Goal: Complete application form

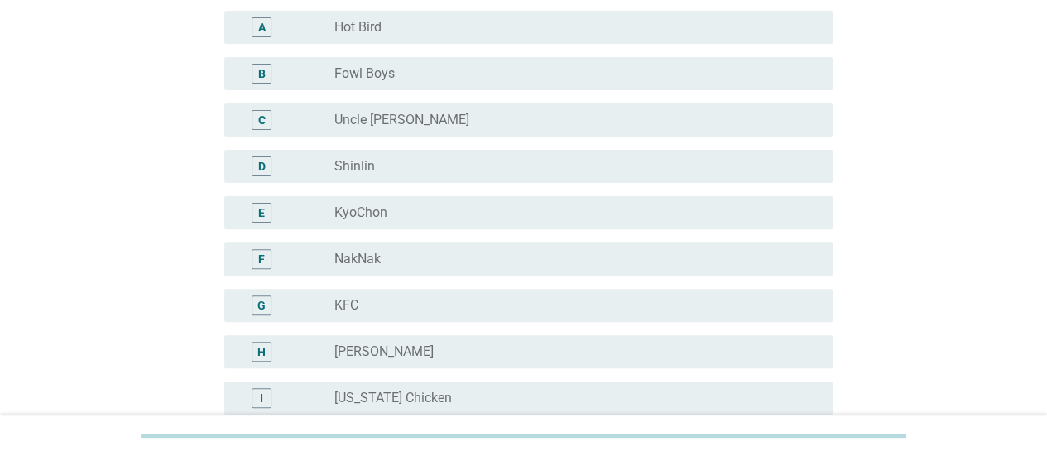
scroll to position [331, 0]
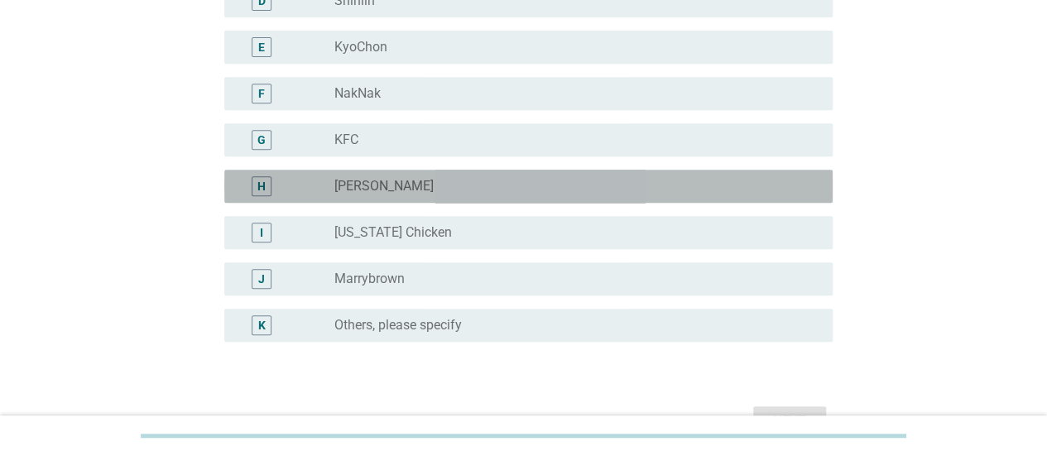
click at [400, 180] on label "[PERSON_NAME]" at bounding box center [383, 186] width 99 height 17
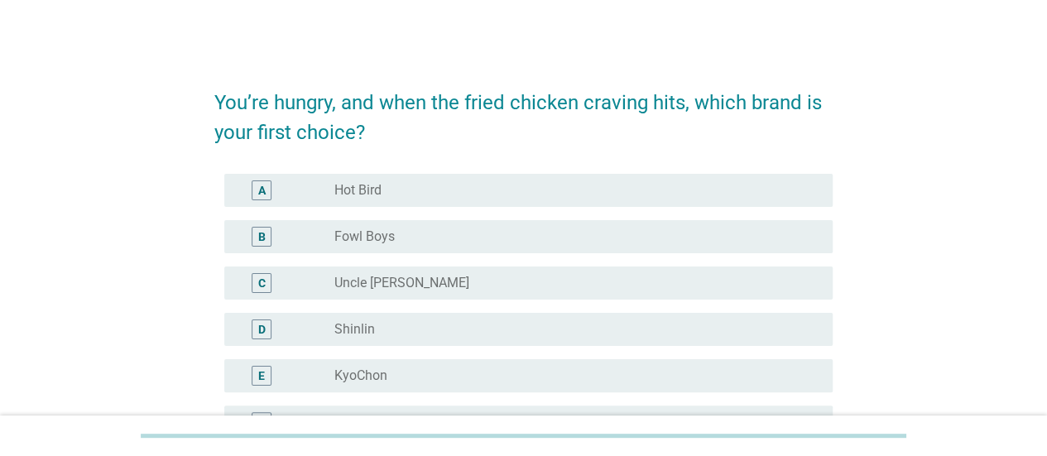
scroll to position [0, 0]
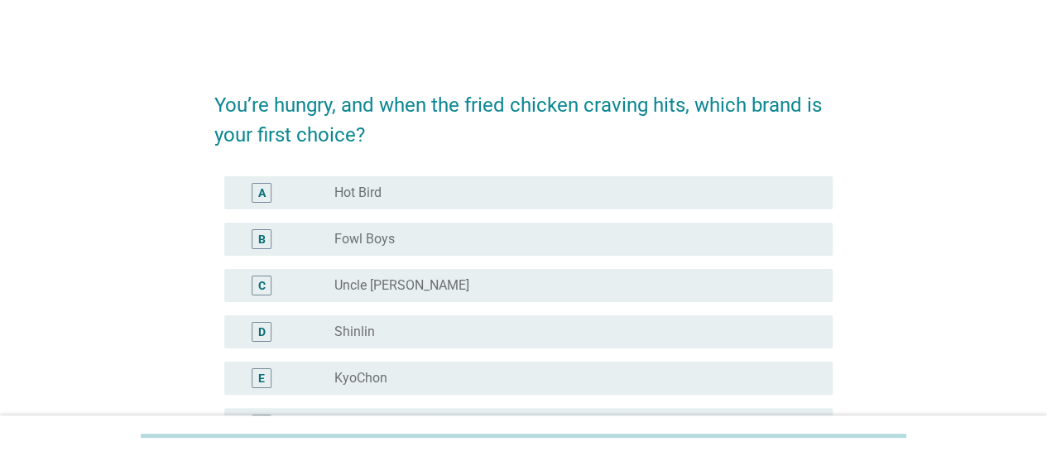
click at [521, 180] on div "A radio_button_unchecked Hot Bird" at bounding box center [528, 192] width 608 height 33
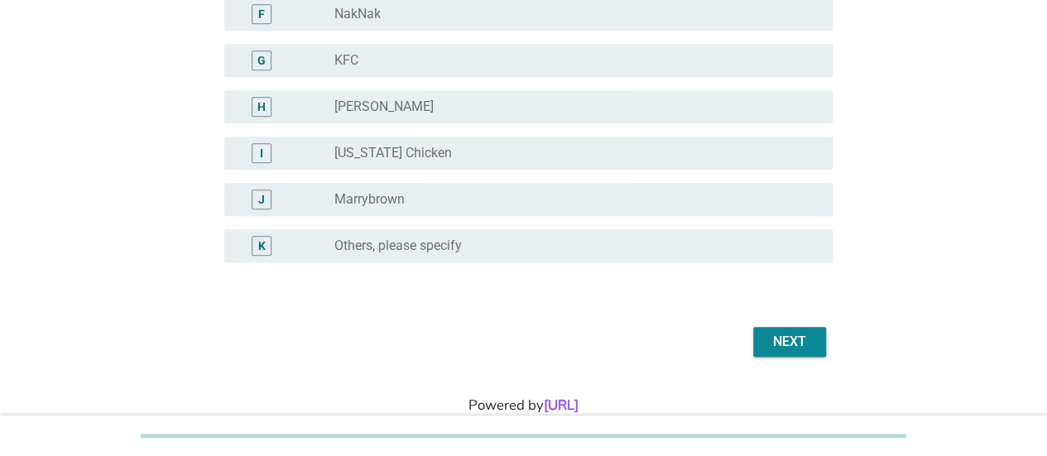
scroll to position [414, 0]
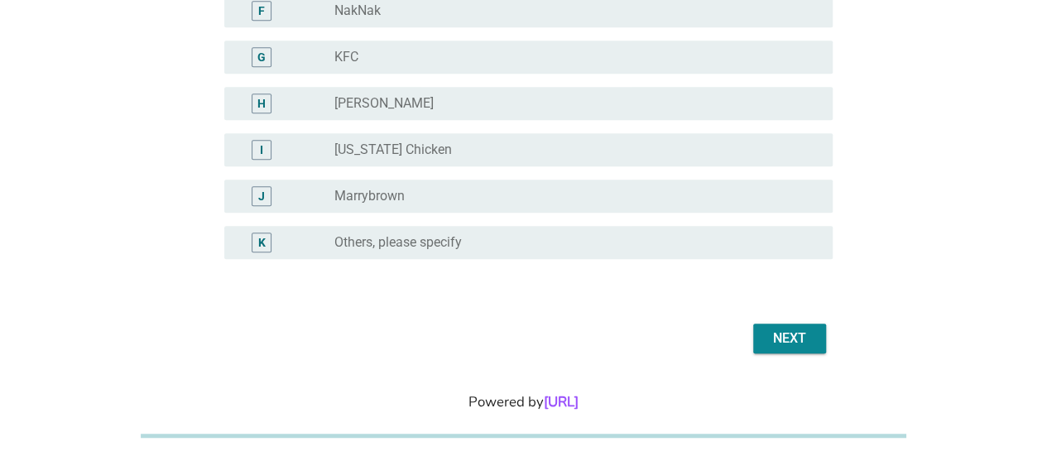
click at [530, 159] on div "radio_button_unchecked [US_STATE] Chicken" at bounding box center [576, 150] width 485 height 20
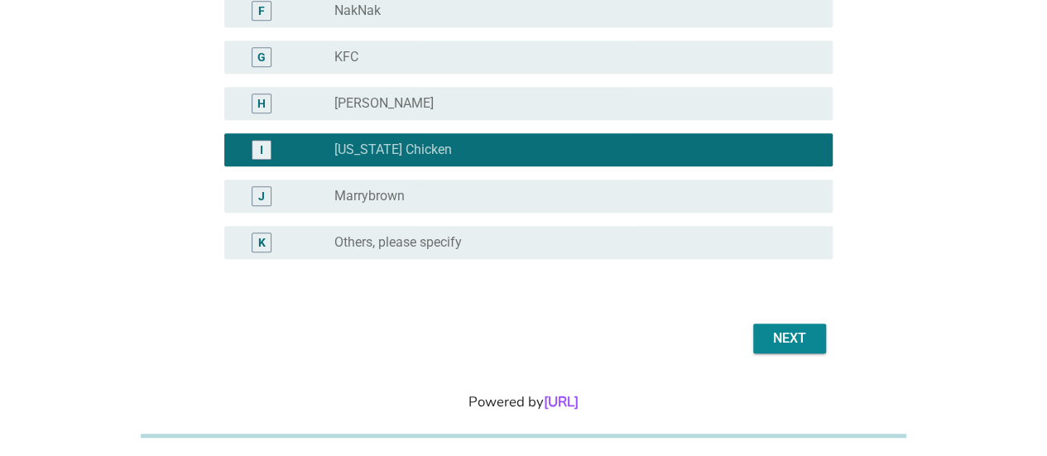
click at [540, 110] on div "radio_button_unchecked [PERSON_NAME]" at bounding box center [570, 103] width 472 height 17
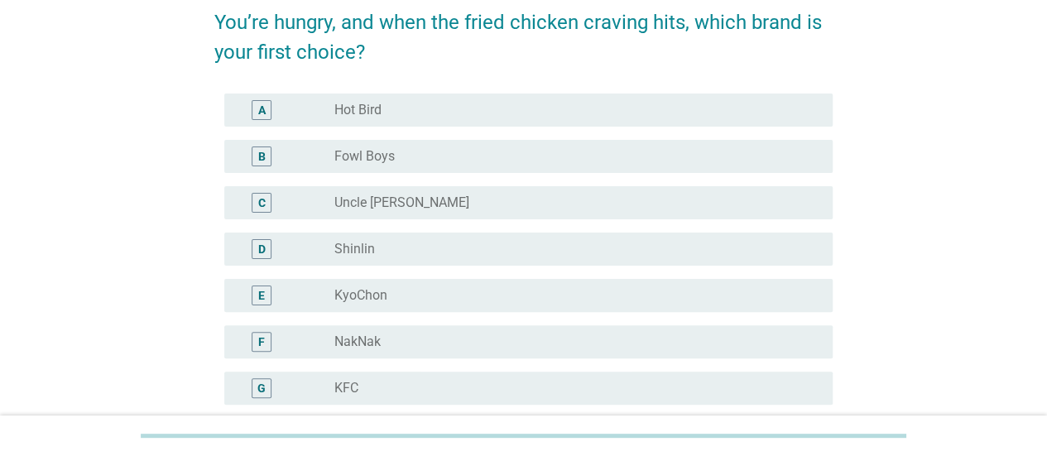
click at [460, 343] on div "radio_button_unchecked NakNak" at bounding box center [570, 342] width 472 height 17
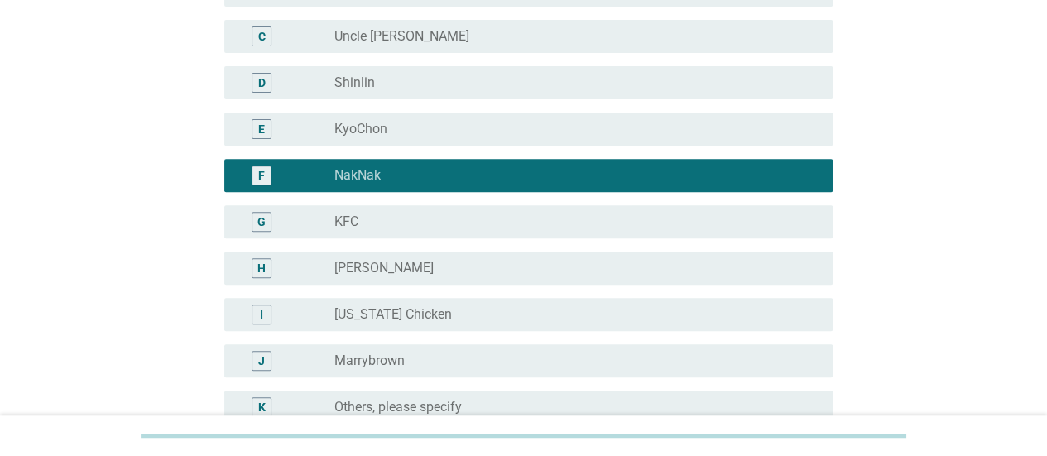
scroll to position [450, 0]
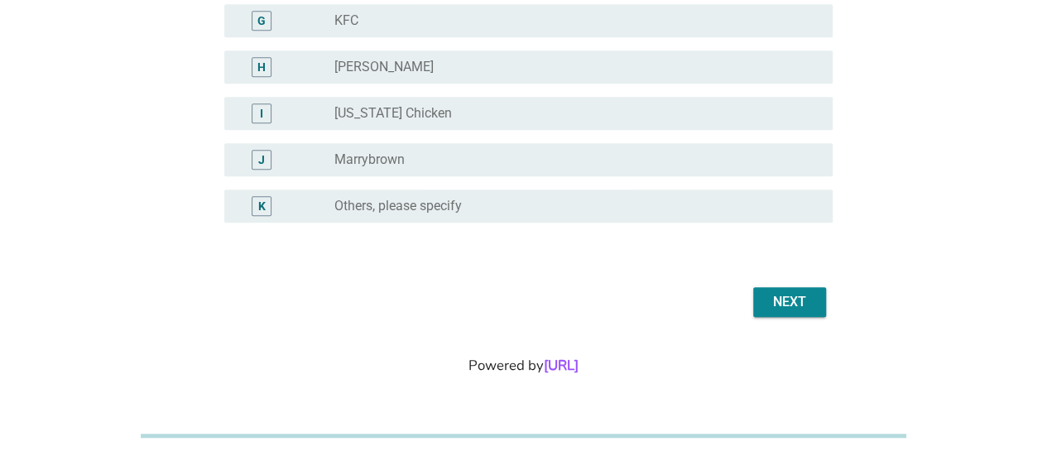
click at [787, 302] on div "Next" at bounding box center [789, 302] width 46 height 20
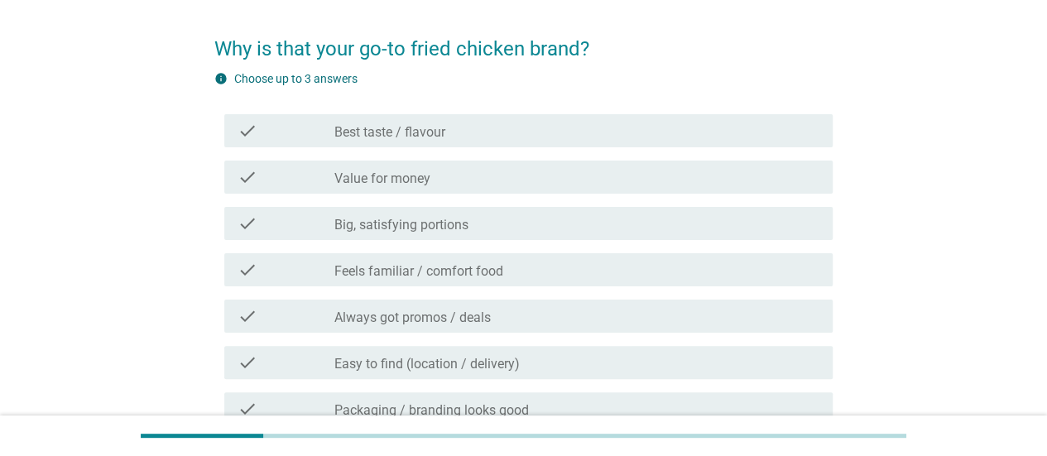
scroll to position [83, 0]
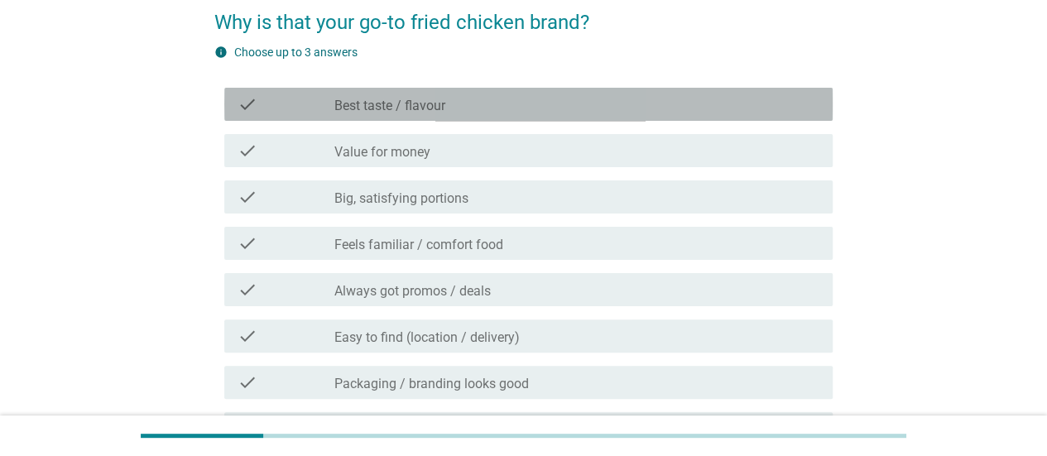
click at [442, 108] on label "Best taste / flavour" at bounding box center [389, 106] width 111 height 17
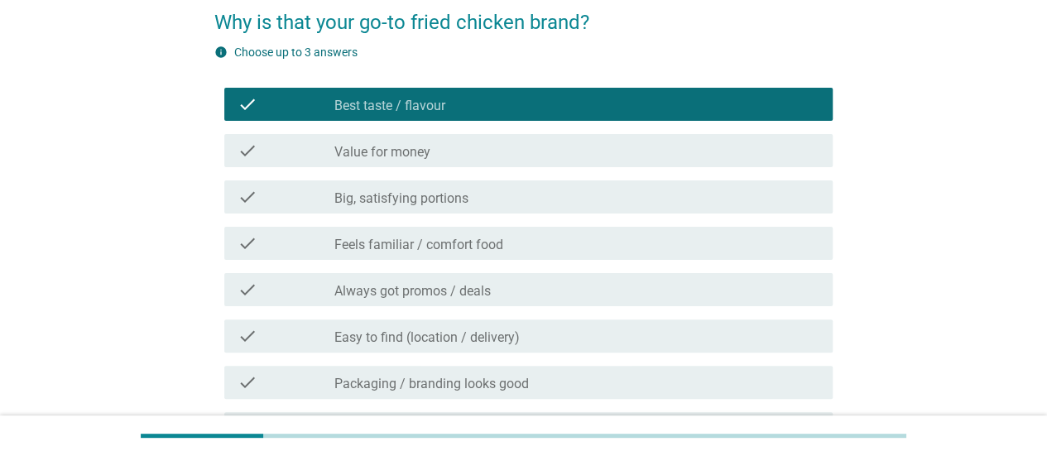
scroll to position [166, 0]
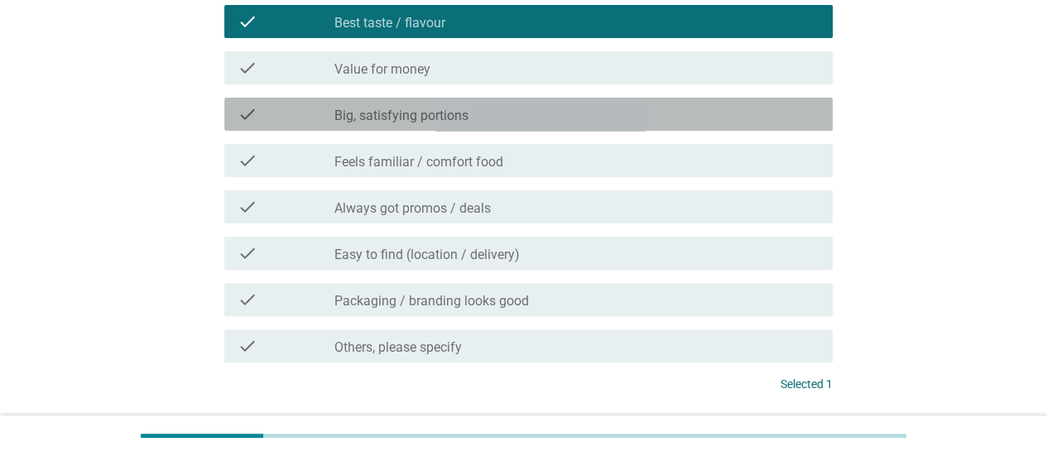
click at [440, 113] on label "Big, satisfying portions" at bounding box center [401, 116] width 134 height 17
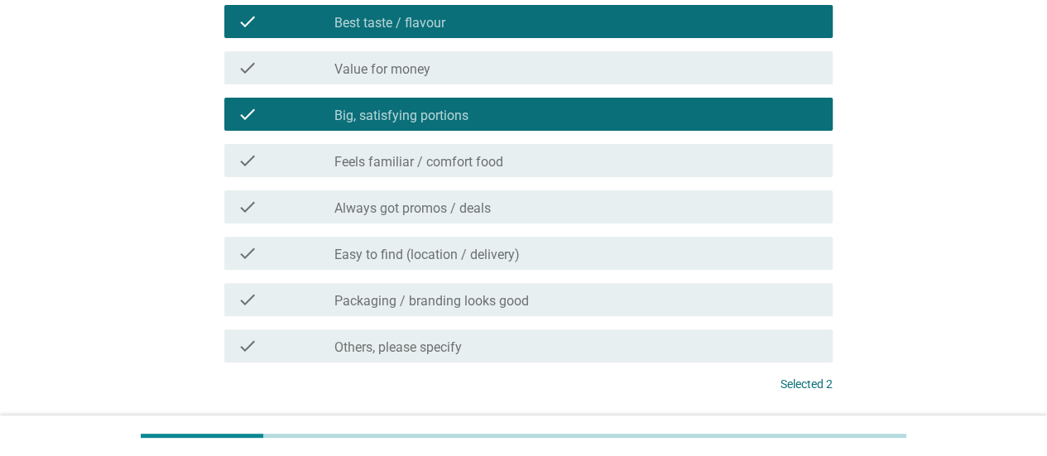
click at [538, 261] on div "check_box_outline_blank Easy to find (location / delivery)" at bounding box center [576, 253] width 485 height 20
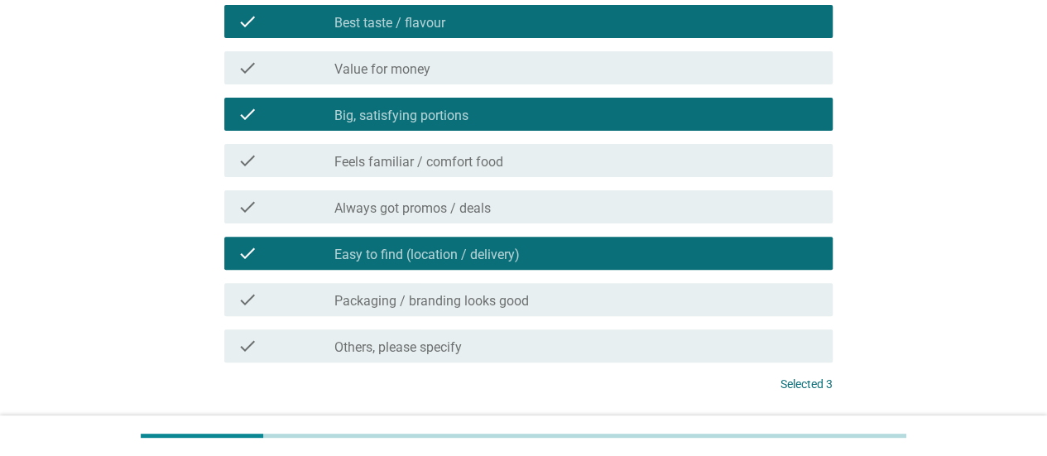
scroll to position [248, 0]
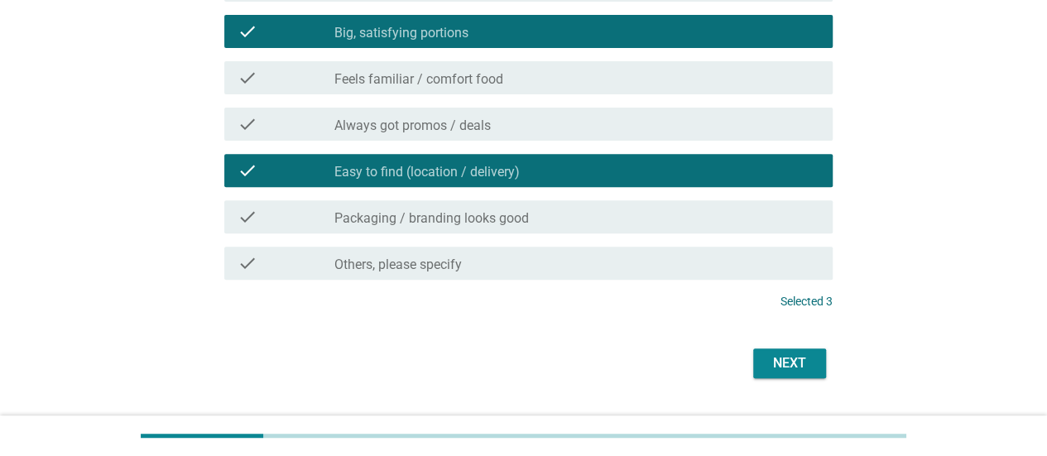
click at [569, 220] on div "check_box_outline_blank Packaging / branding looks good" at bounding box center [576, 217] width 485 height 20
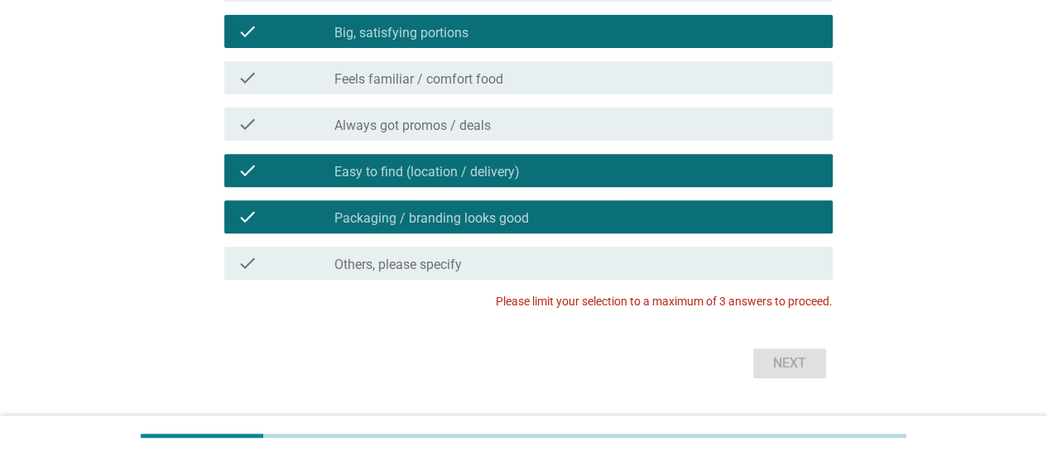
click at [593, 176] on div "check_box_outline_blank Easy to find (location / delivery)" at bounding box center [576, 171] width 485 height 20
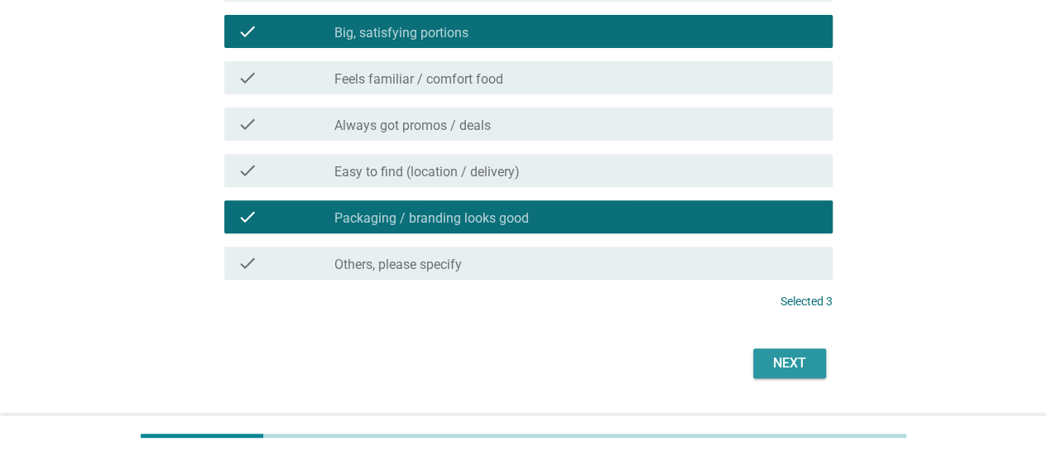
click at [793, 363] on div "Next" at bounding box center [789, 363] width 46 height 20
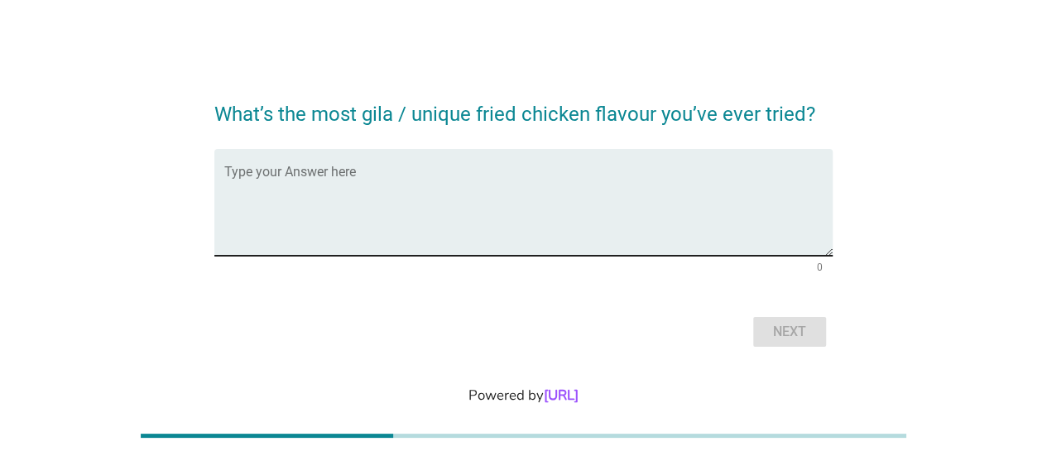
click at [479, 206] on textarea "Type your Answer here" at bounding box center [528, 212] width 608 height 87
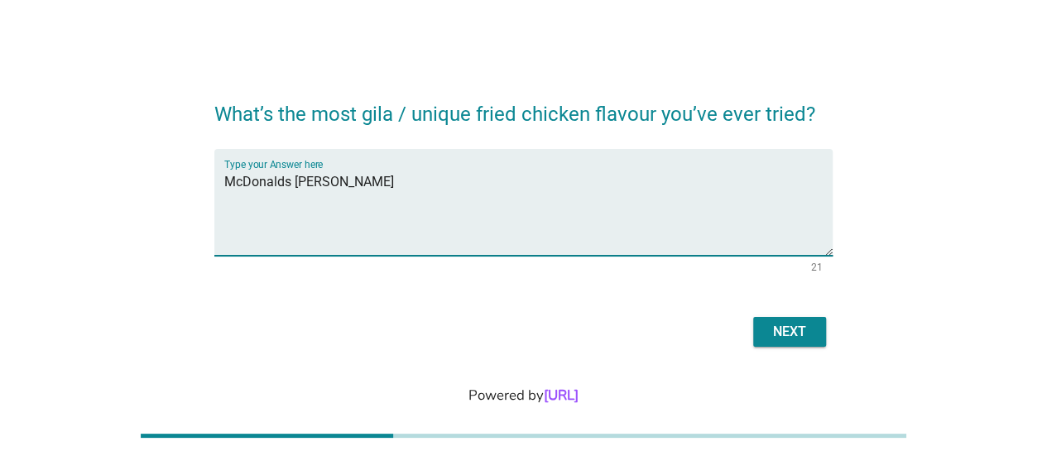
type textarea "McDonalds [PERSON_NAME]"
type textarea "KFC K-Cheese Crunch"
click at [766, 330] on div "Next" at bounding box center [789, 332] width 46 height 20
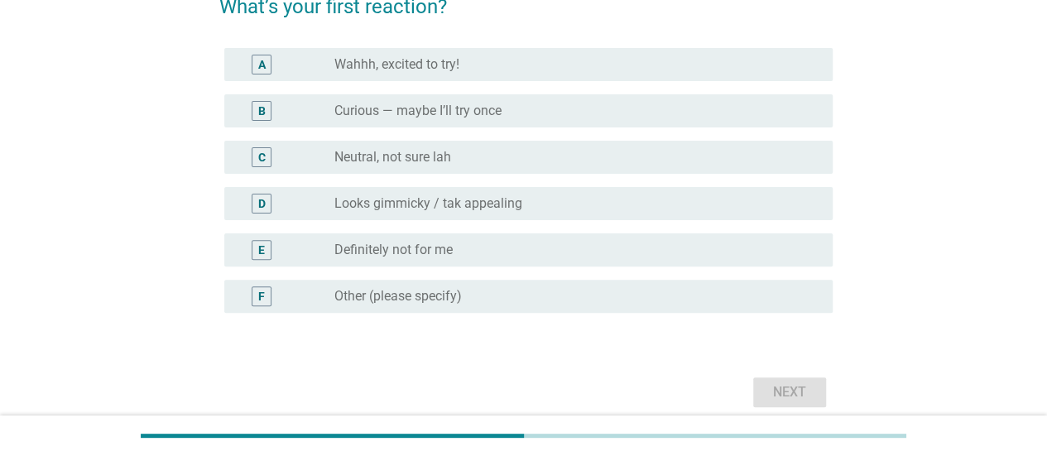
scroll to position [166, 0]
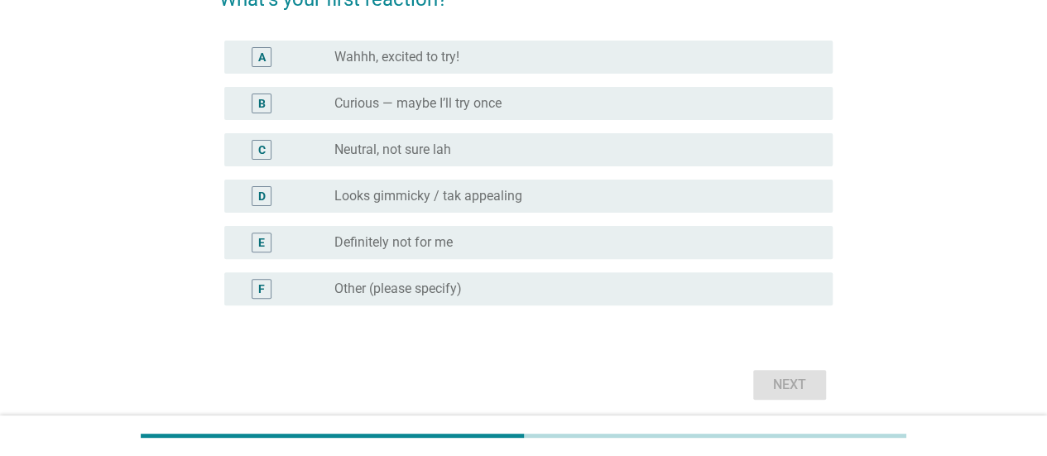
click at [485, 201] on label "Looks gimmicky / tak appealing" at bounding box center [428, 196] width 188 height 17
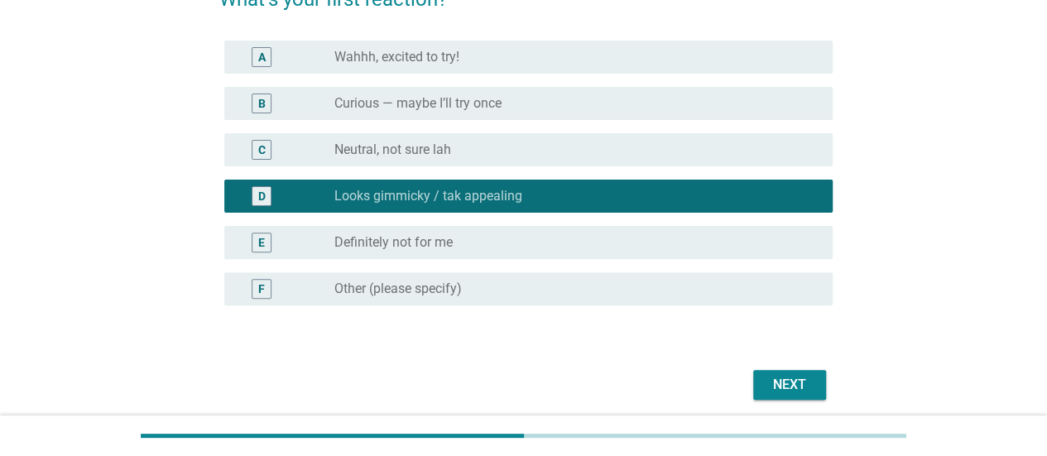
click at [414, 236] on label "Definitely not for me" at bounding box center [393, 242] width 118 height 17
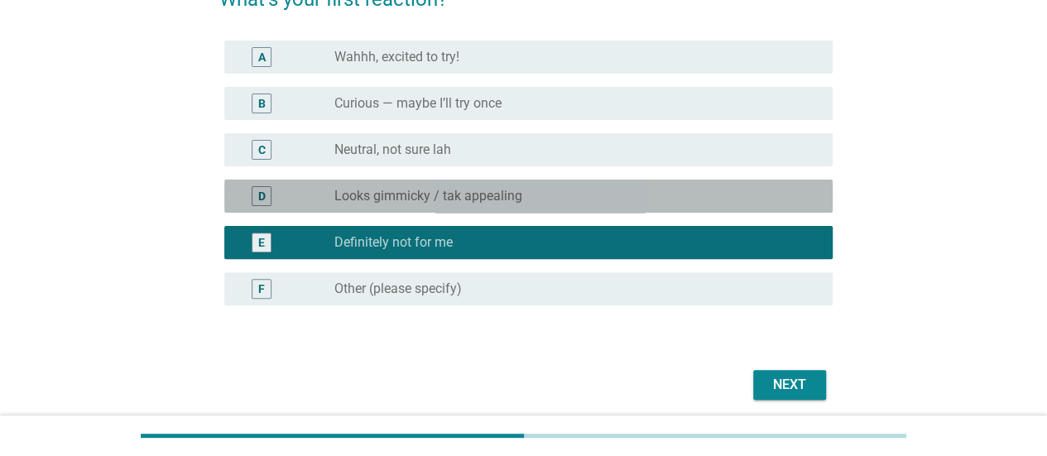
click at [627, 191] on div "radio_button_unchecked Looks gimmicky / tak appealing" at bounding box center [570, 196] width 472 height 17
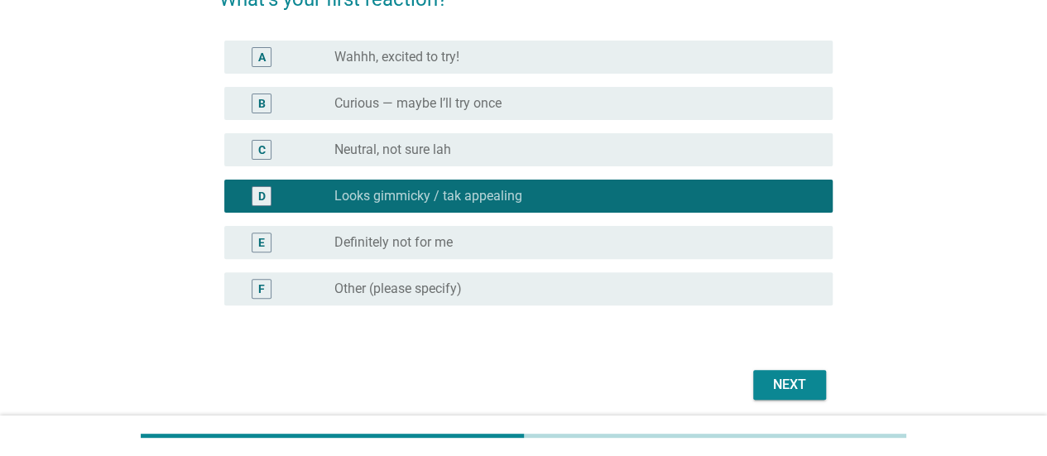
click at [790, 372] on div "Next" at bounding box center [523, 385] width 618 height 40
click at [780, 380] on div "Next" at bounding box center [789, 385] width 46 height 20
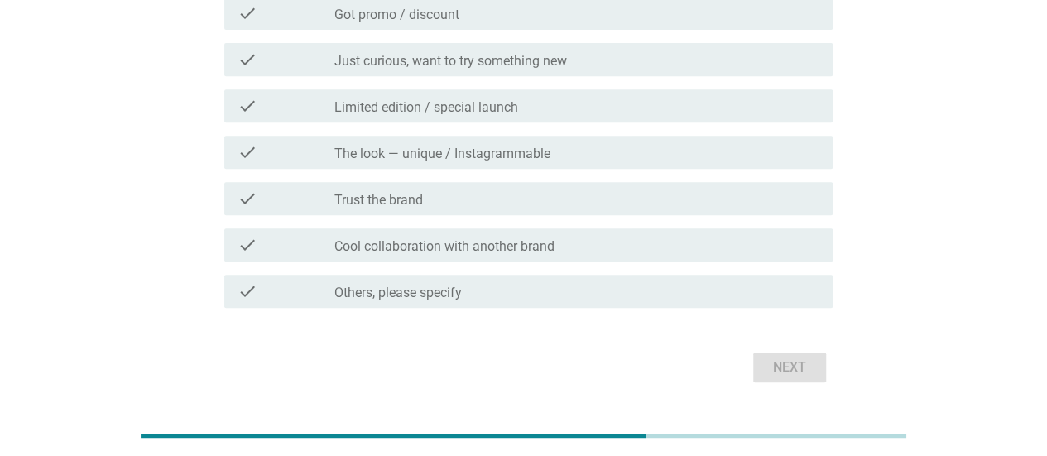
scroll to position [242, 0]
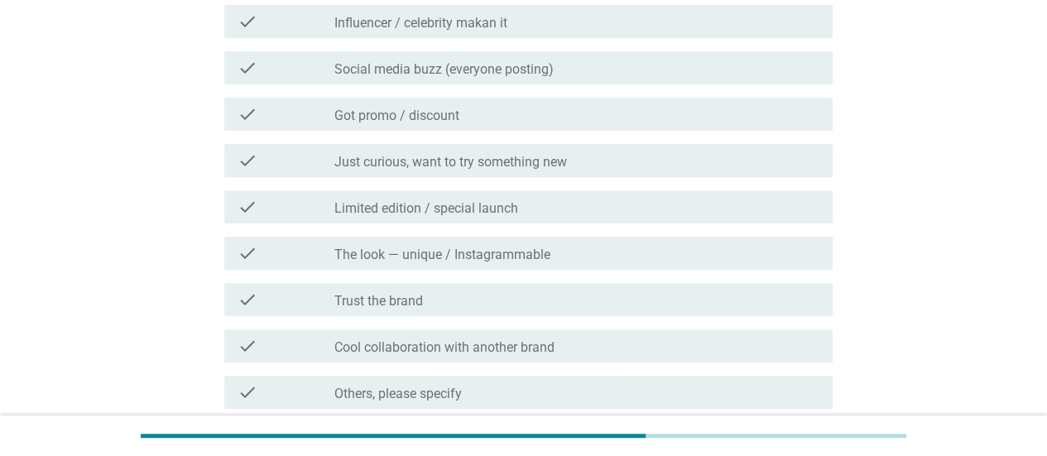
click at [485, 197] on div "check_box_outline_blank Limited edition / special launch" at bounding box center [576, 207] width 485 height 20
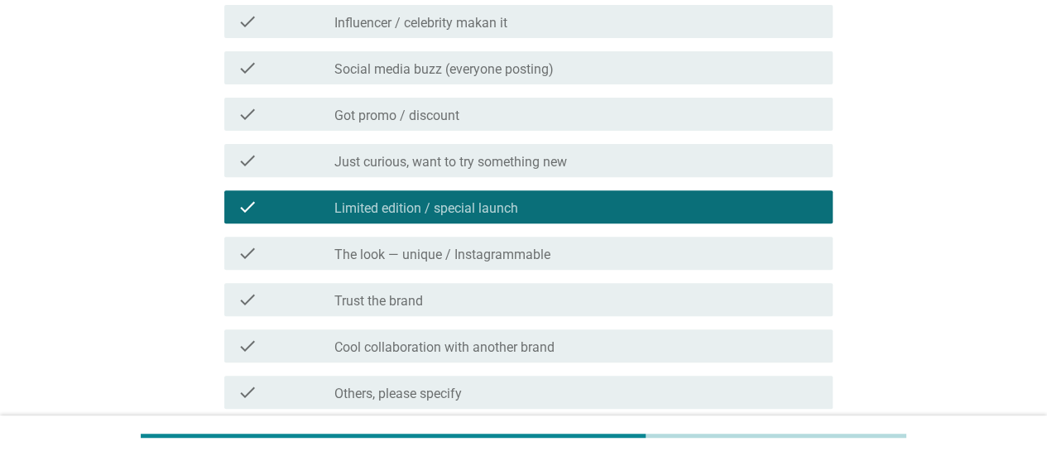
click at [520, 156] on label "Just curious, want to try something new" at bounding box center [450, 162] width 233 height 17
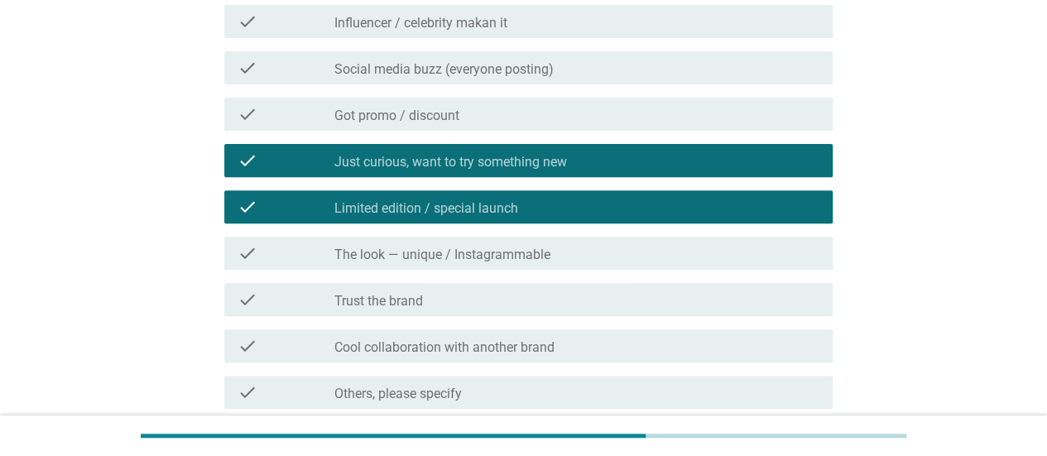
click at [506, 201] on label "Limited edition / special launch" at bounding box center [426, 208] width 184 height 17
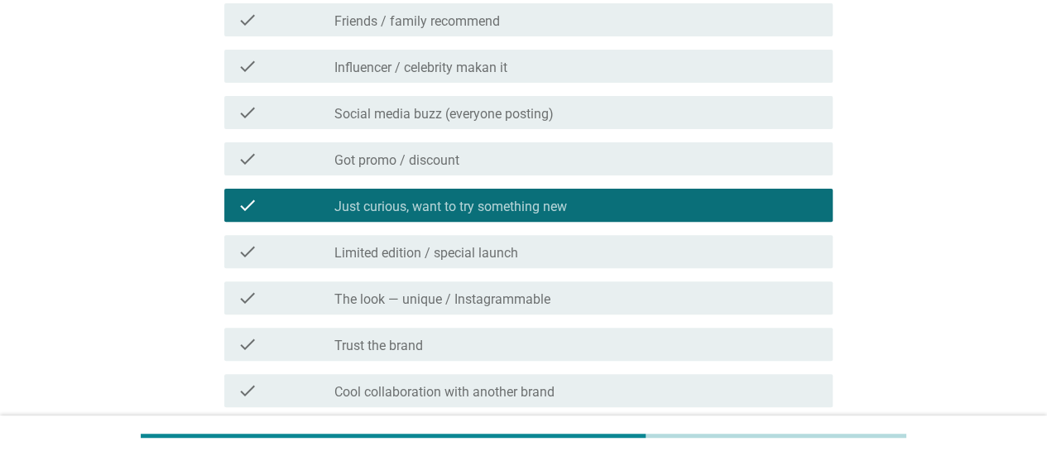
scroll to position [159, 0]
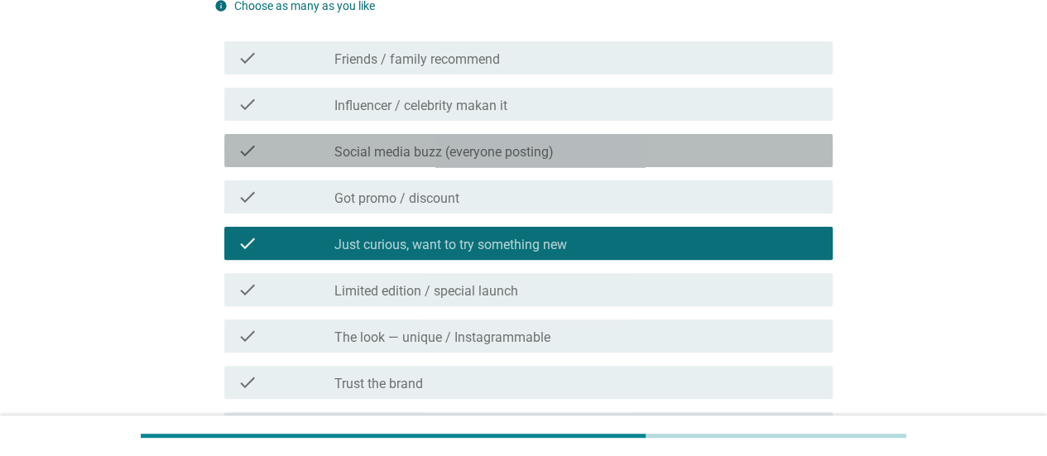
click at [502, 150] on label "Social media buzz (everyone posting)" at bounding box center [443, 152] width 219 height 17
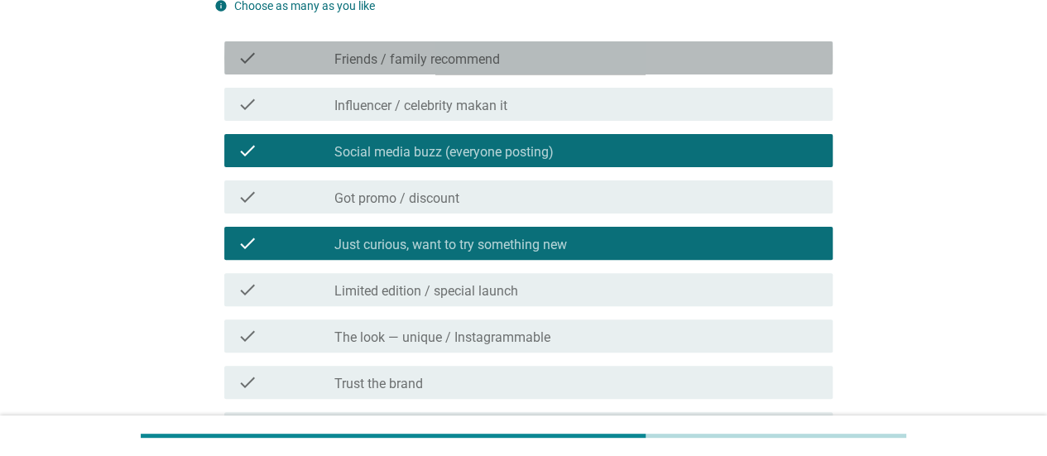
click at [540, 55] on div "check_box_outline_blank Friends / family recommend" at bounding box center [576, 58] width 485 height 20
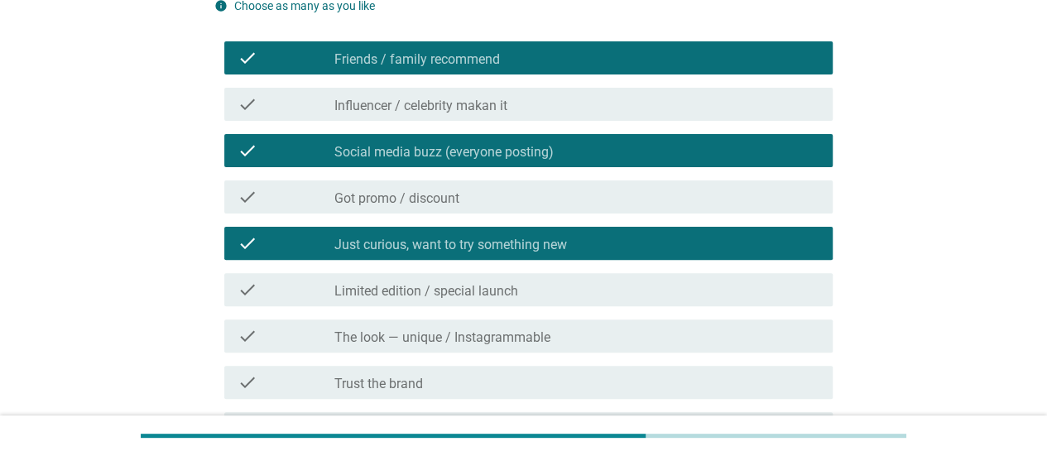
click at [531, 144] on label "Social media buzz (everyone posting)" at bounding box center [443, 152] width 219 height 17
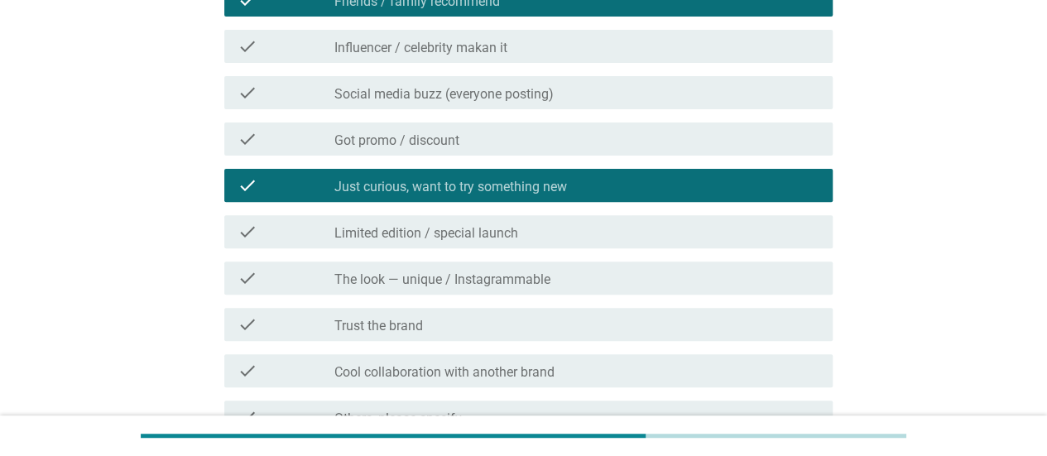
scroll to position [407, 0]
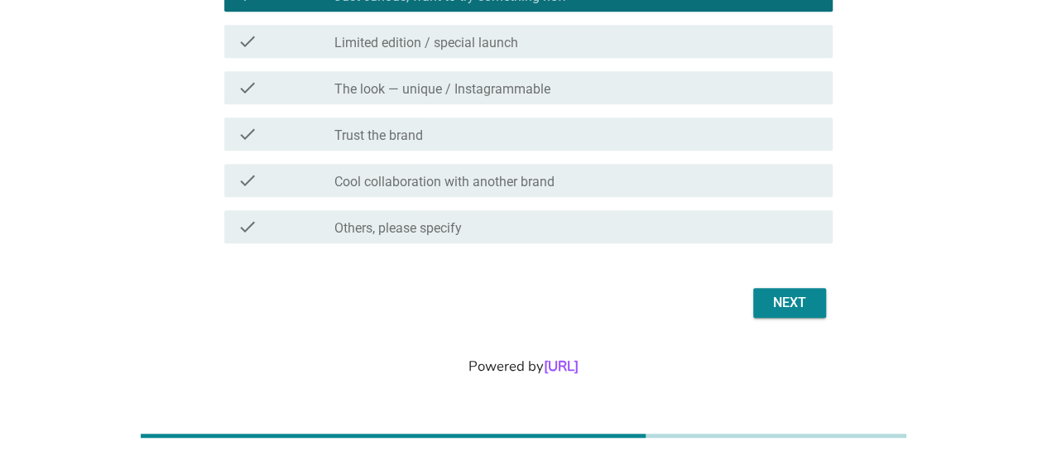
click at [791, 309] on div "Next" at bounding box center [789, 303] width 46 height 20
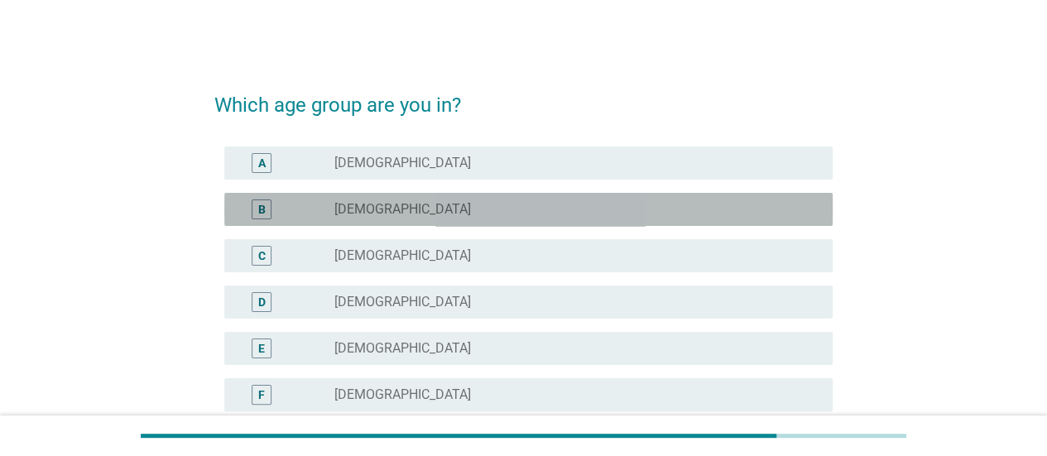
click at [440, 213] on div "radio_button_unchecked [DEMOGRAPHIC_DATA]" at bounding box center [570, 209] width 472 height 17
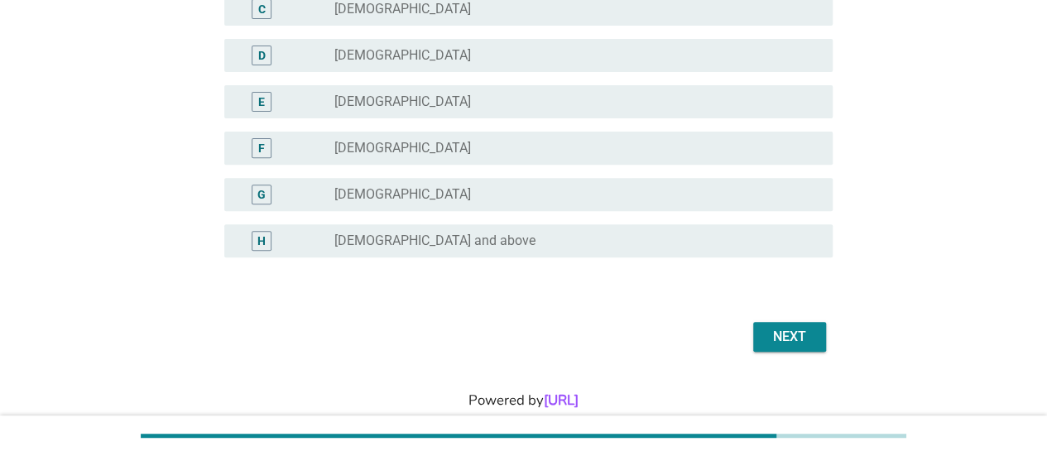
scroll to position [281, 0]
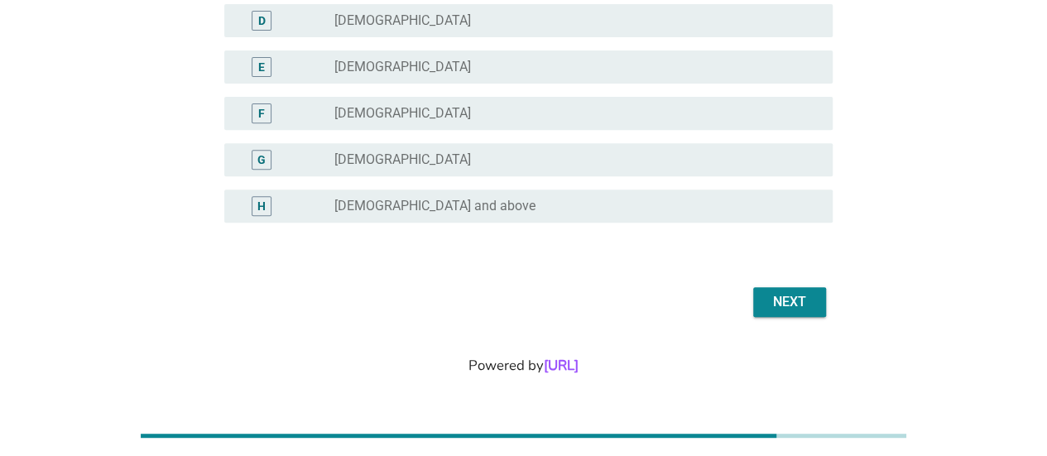
click at [803, 310] on div "Next" at bounding box center [789, 302] width 46 height 20
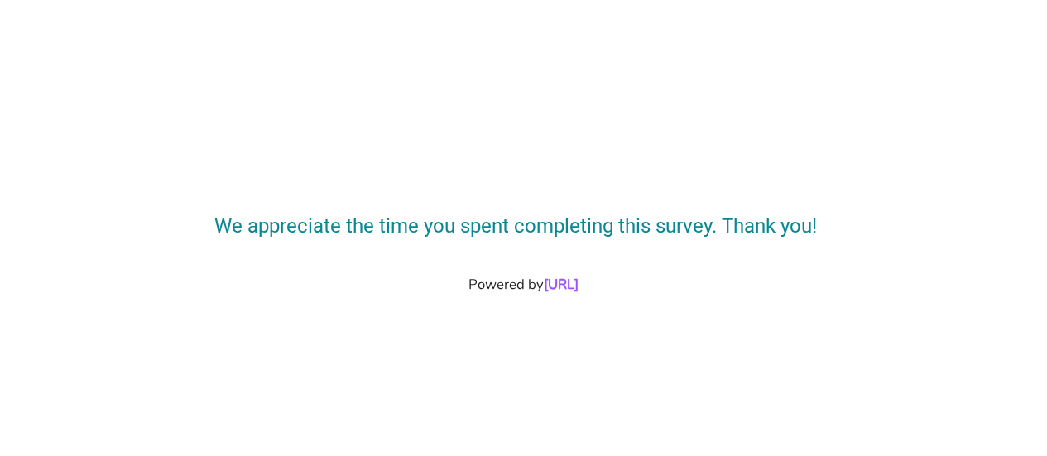
scroll to position [0, 0]
